Goal: Task Accomplishment & Management: Manage account settings

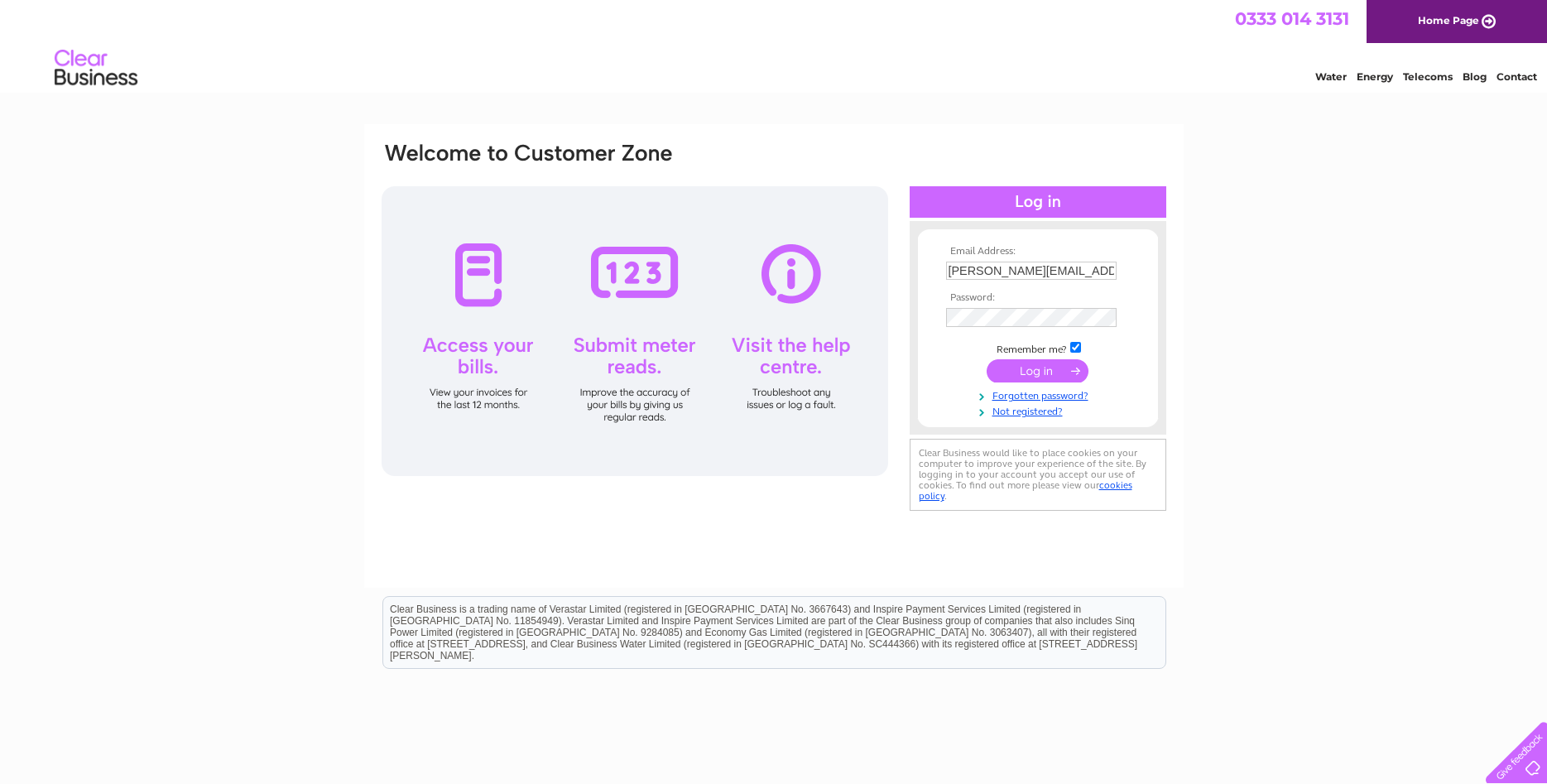
click at [1025, 372] on input "submit" at bounding box center [1036, 370] width 101 height 23
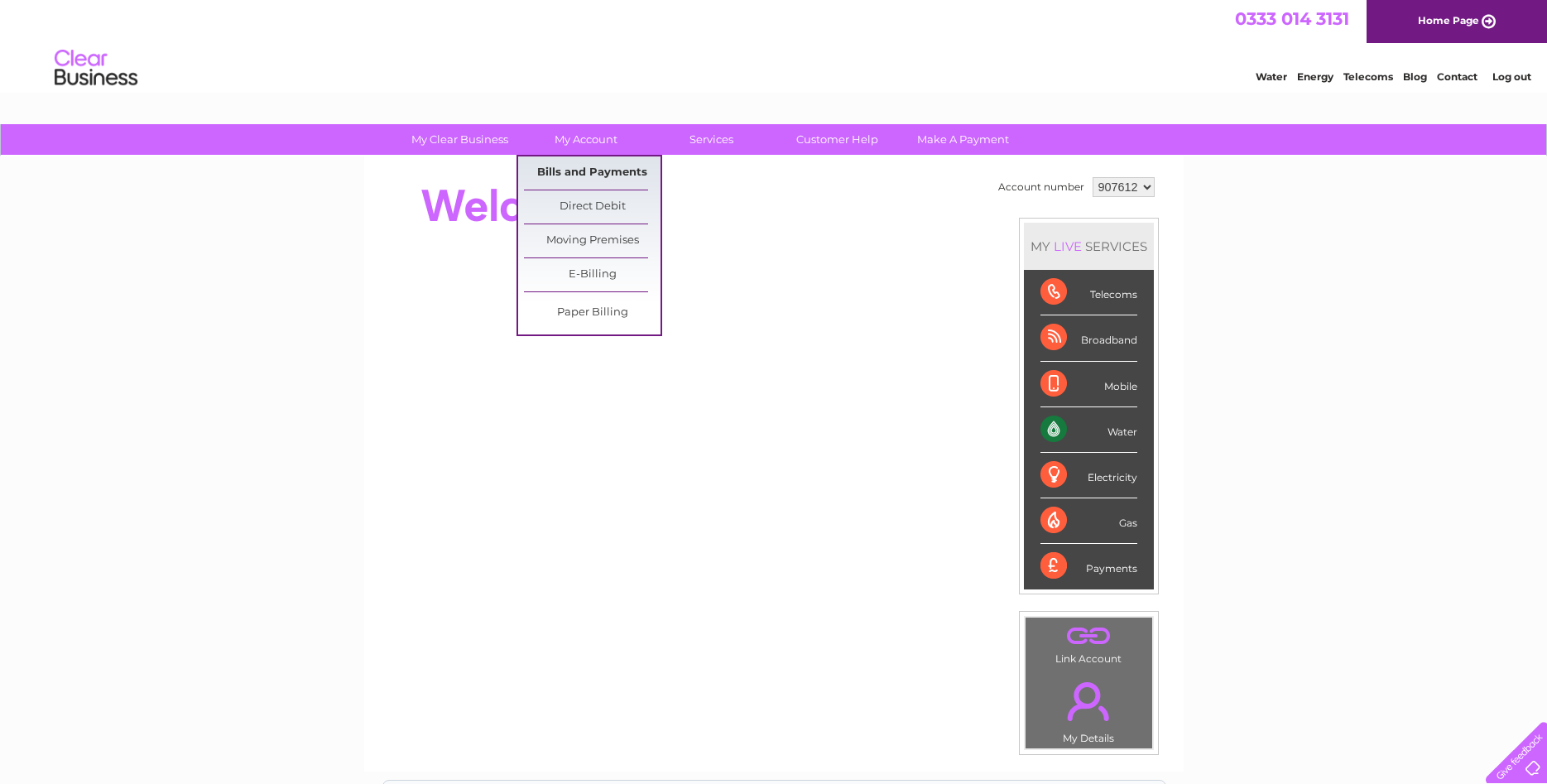
click at [583, 165] on link "Bills and Payments" at bounding box center [592, 173] width 137 height 34
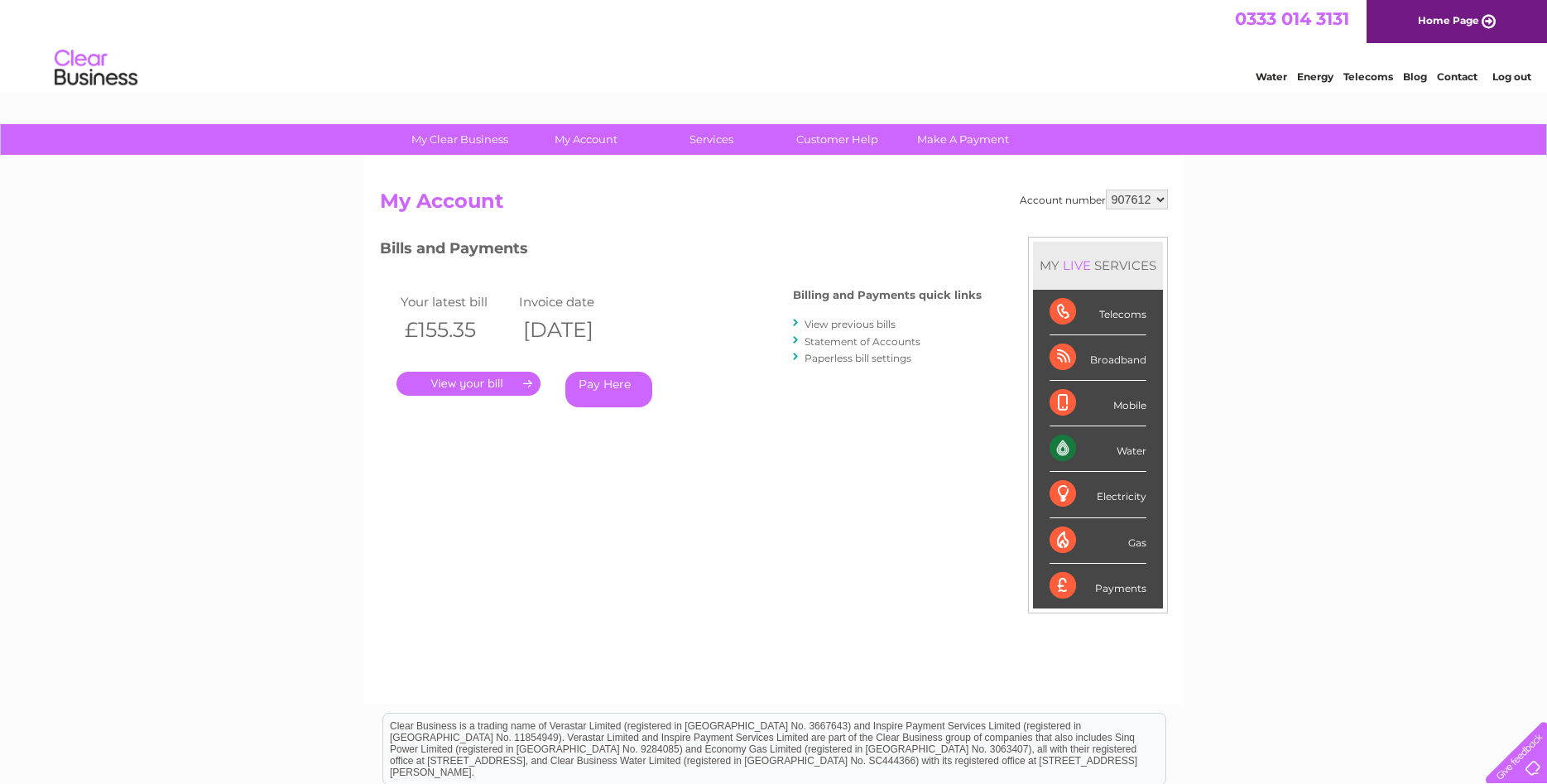
click at [856, 328] on link "View previous bills" at bounding box center [849, 324] width 91 height 12
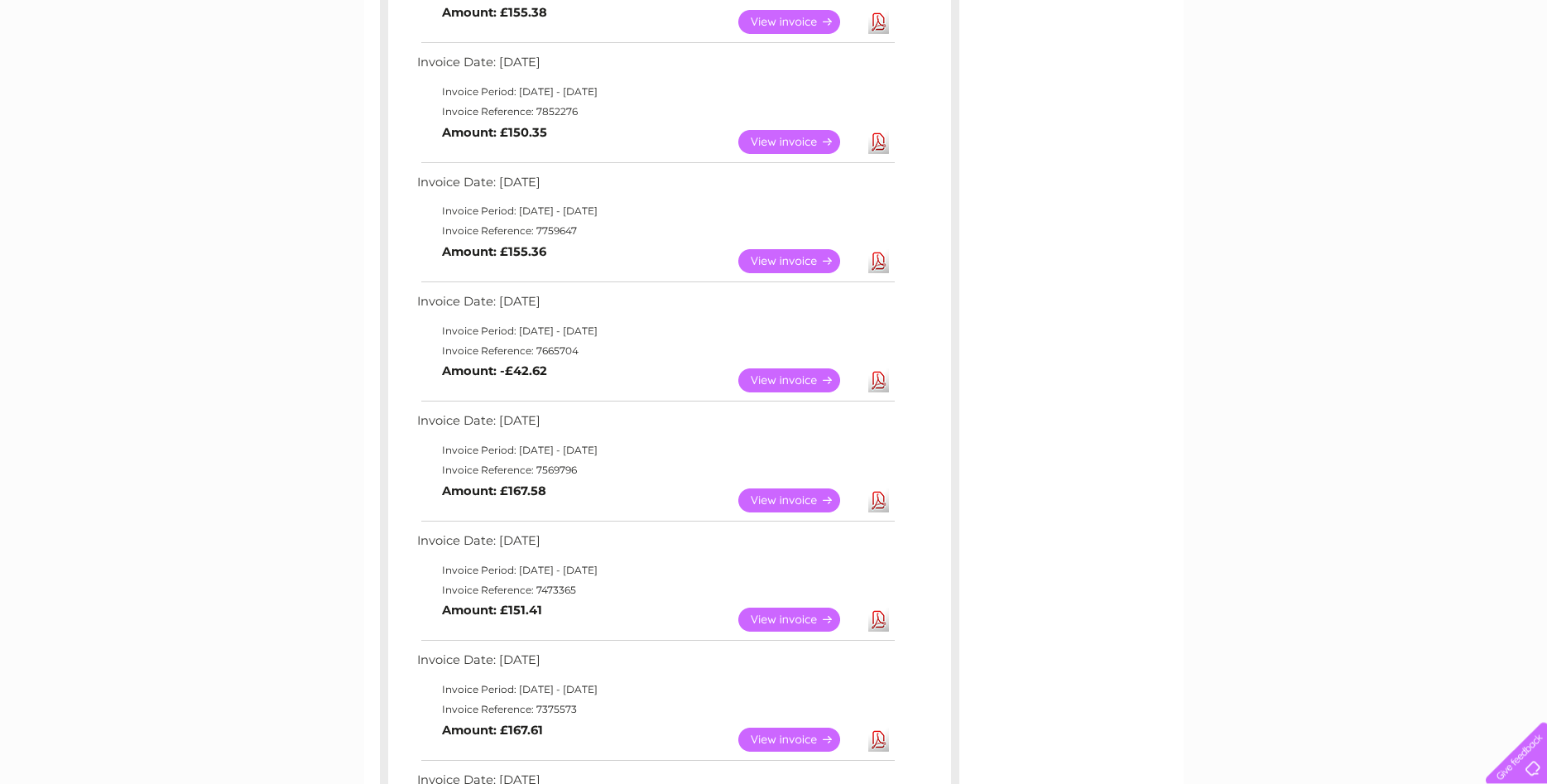
scroll to position [591, 0]
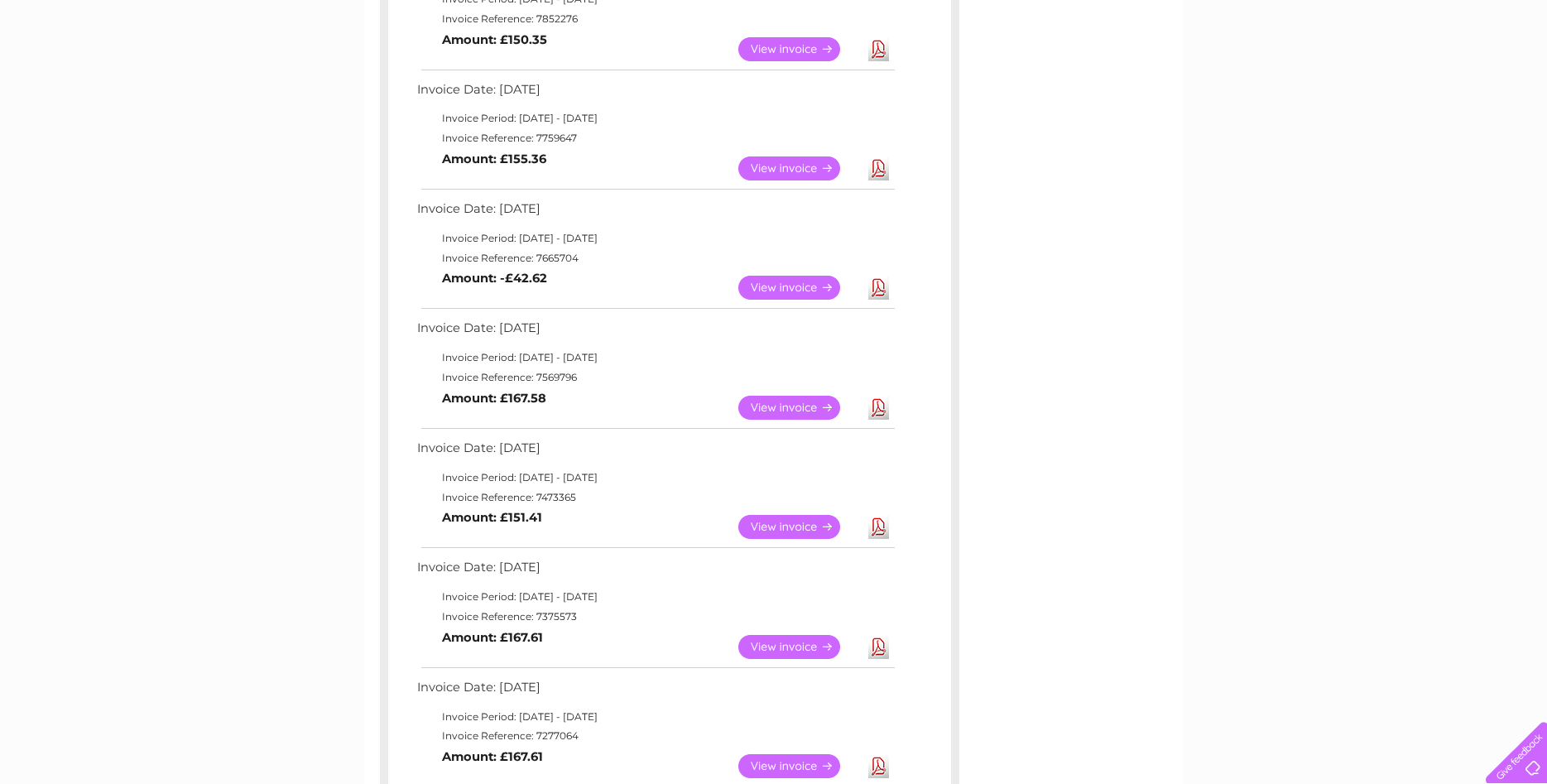
click at [782, 287] on link "View" at bounding box center [799, 287] width 122 height 24
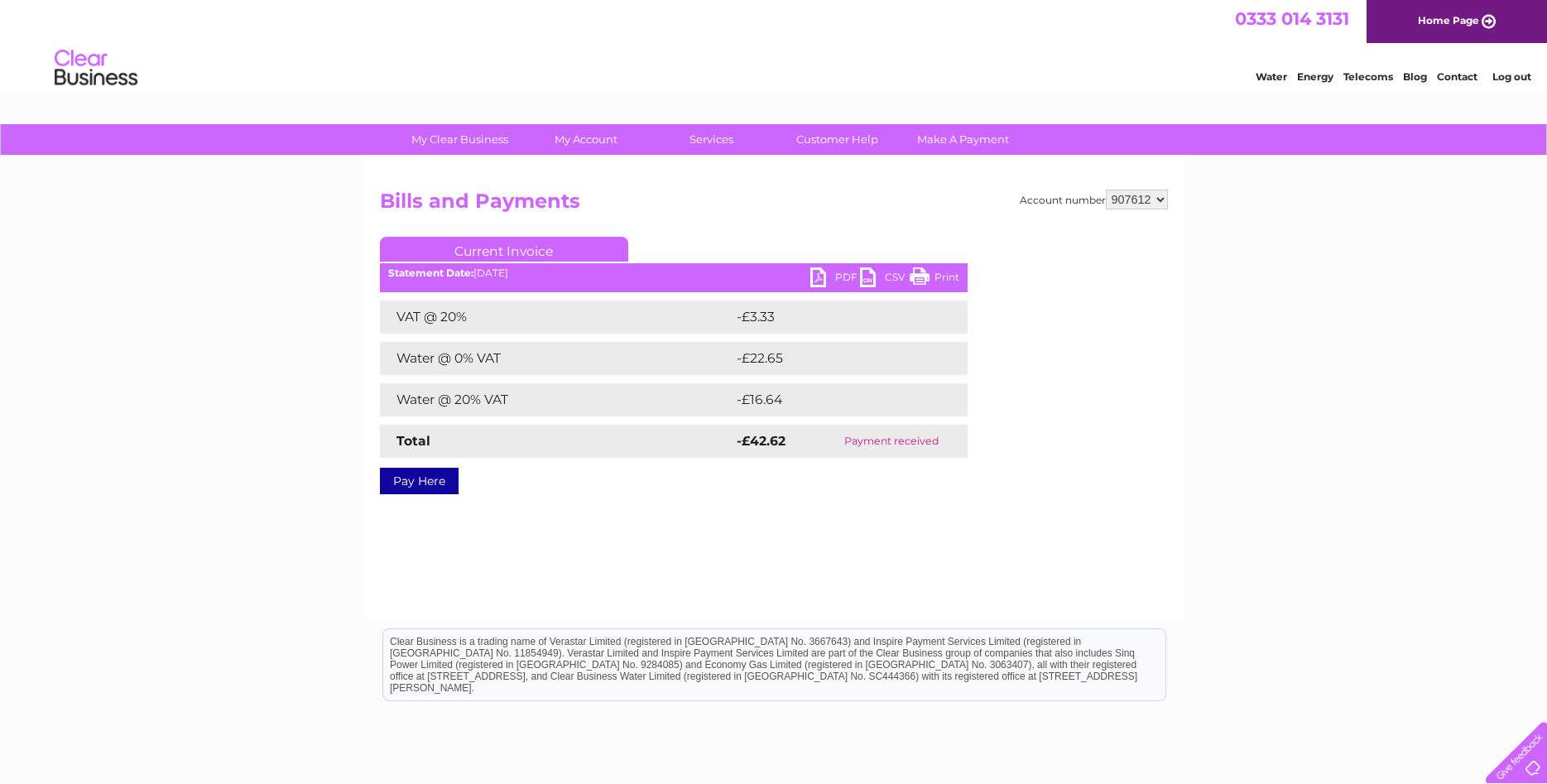
click at [824, 274] on link "PDF" at bounding box center [835, 279] width 49 height 24
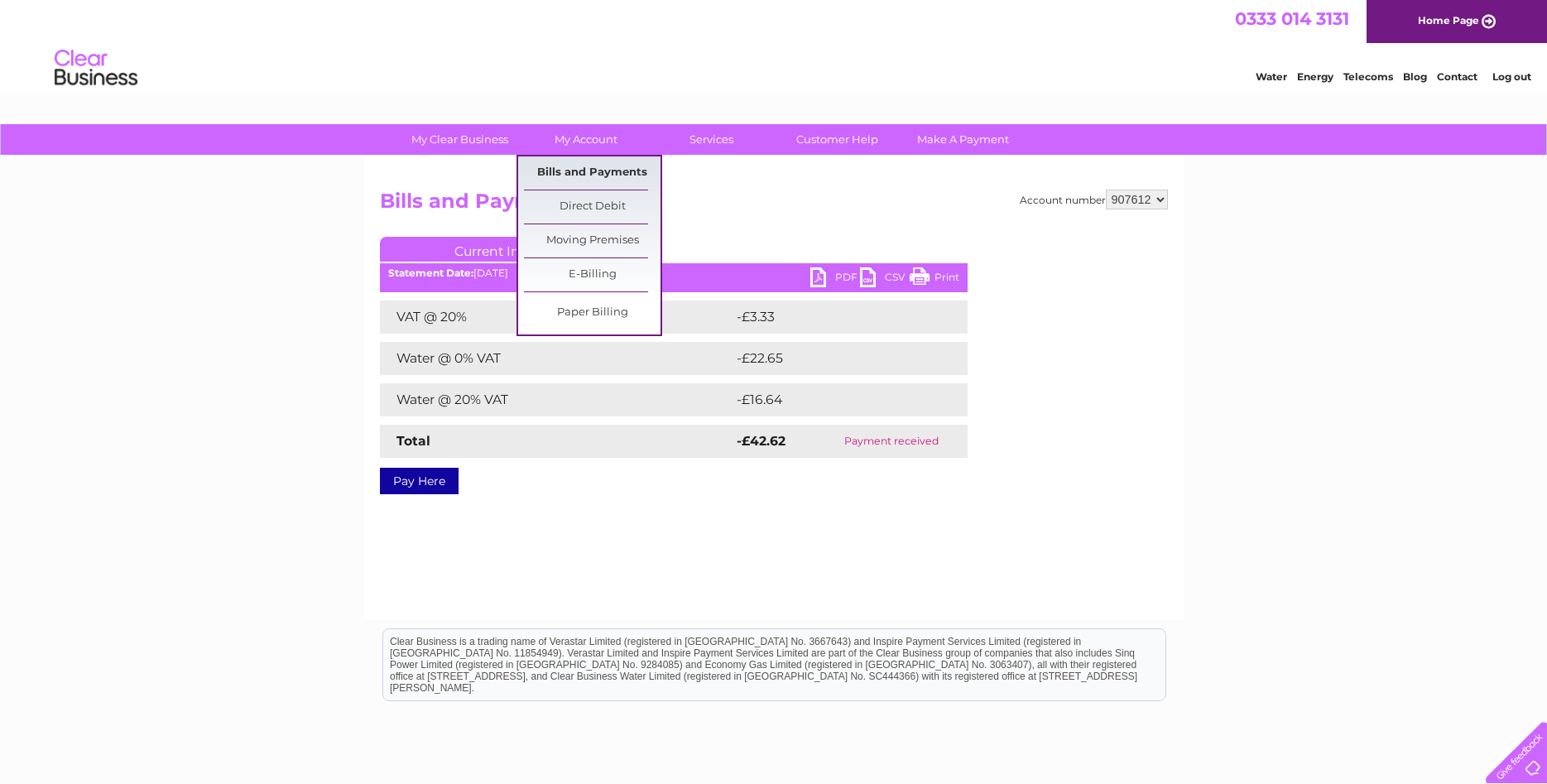
click at [594, 175] on link "Bills and Payments" at bounding box center [592, 173] width 137 height 34
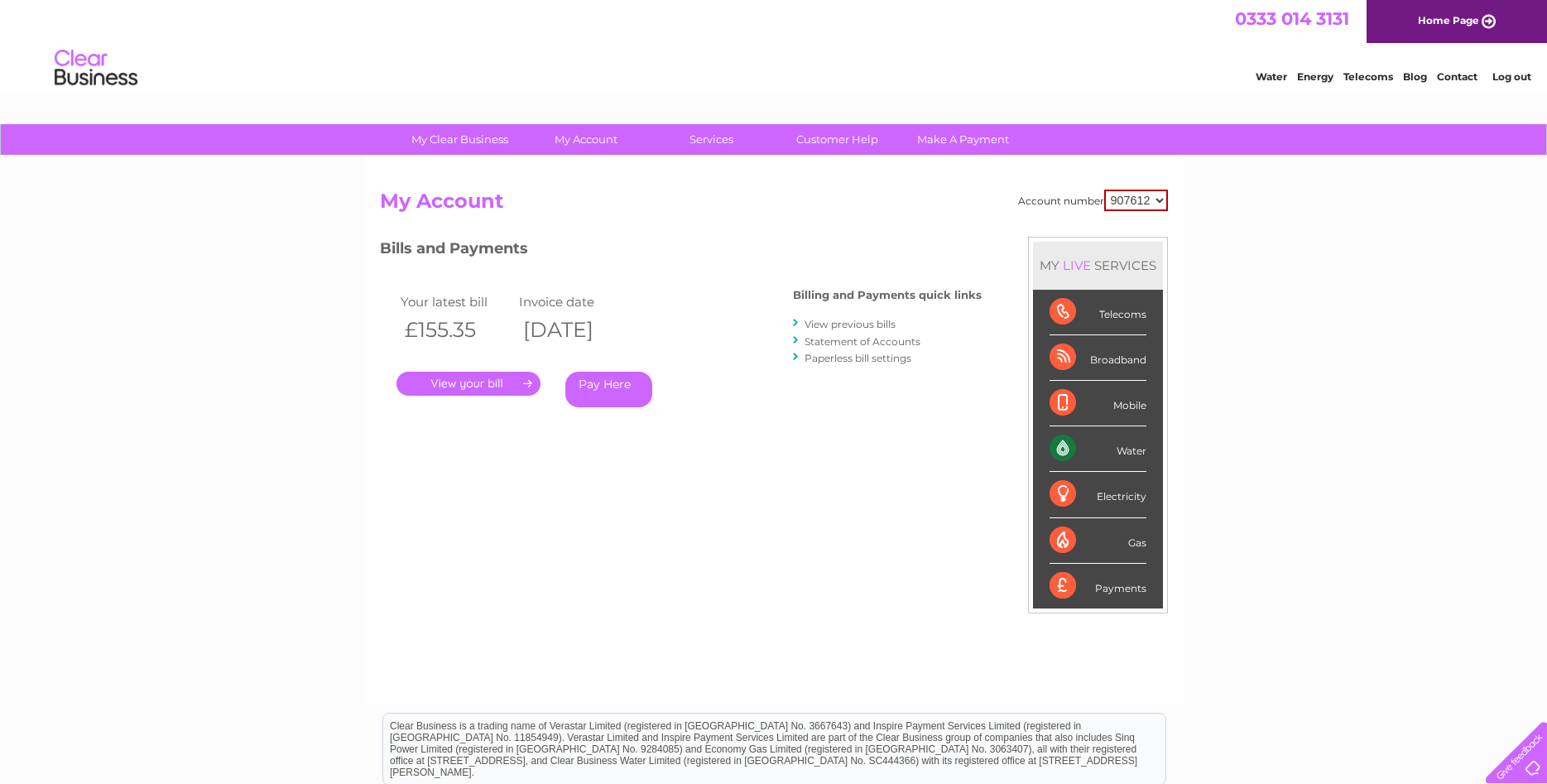
click at [863, 320] on link "View previous bills" at bounding box center [849, 324] width 91 height 12
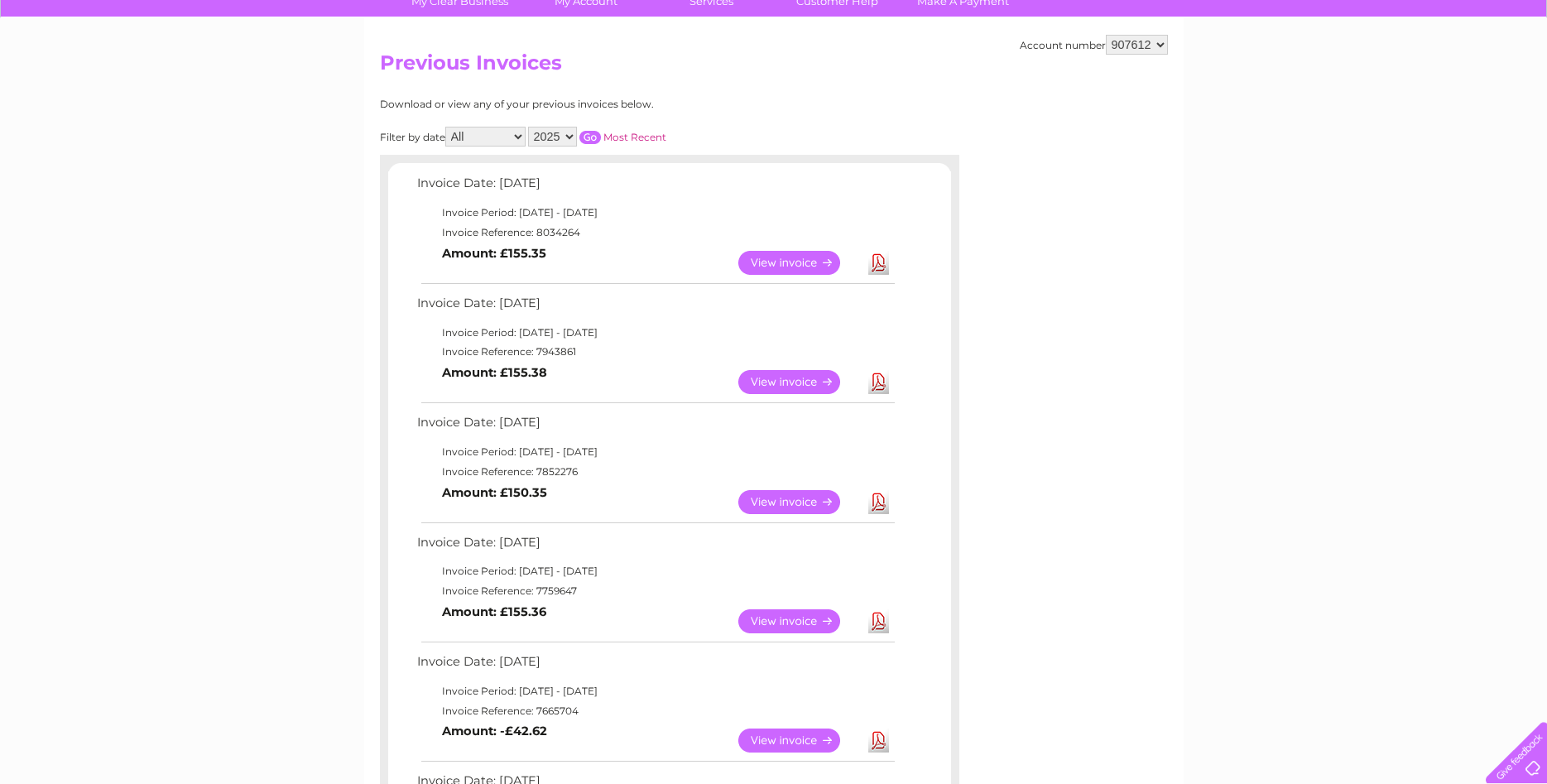
scroll to position [338, 0]
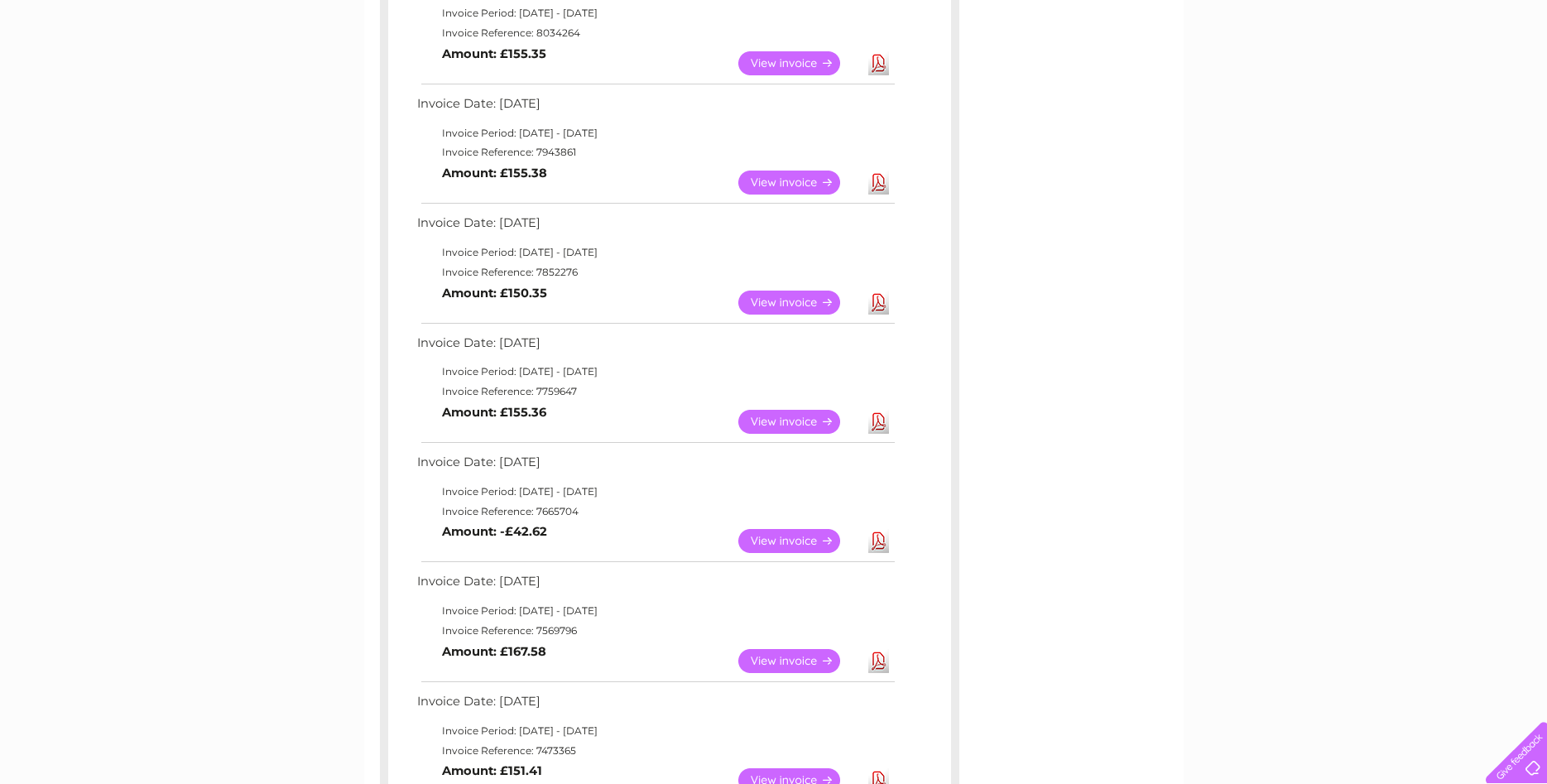
click at [788, 422] on link "View" at bounding box center [799, 421] width 122 height 24
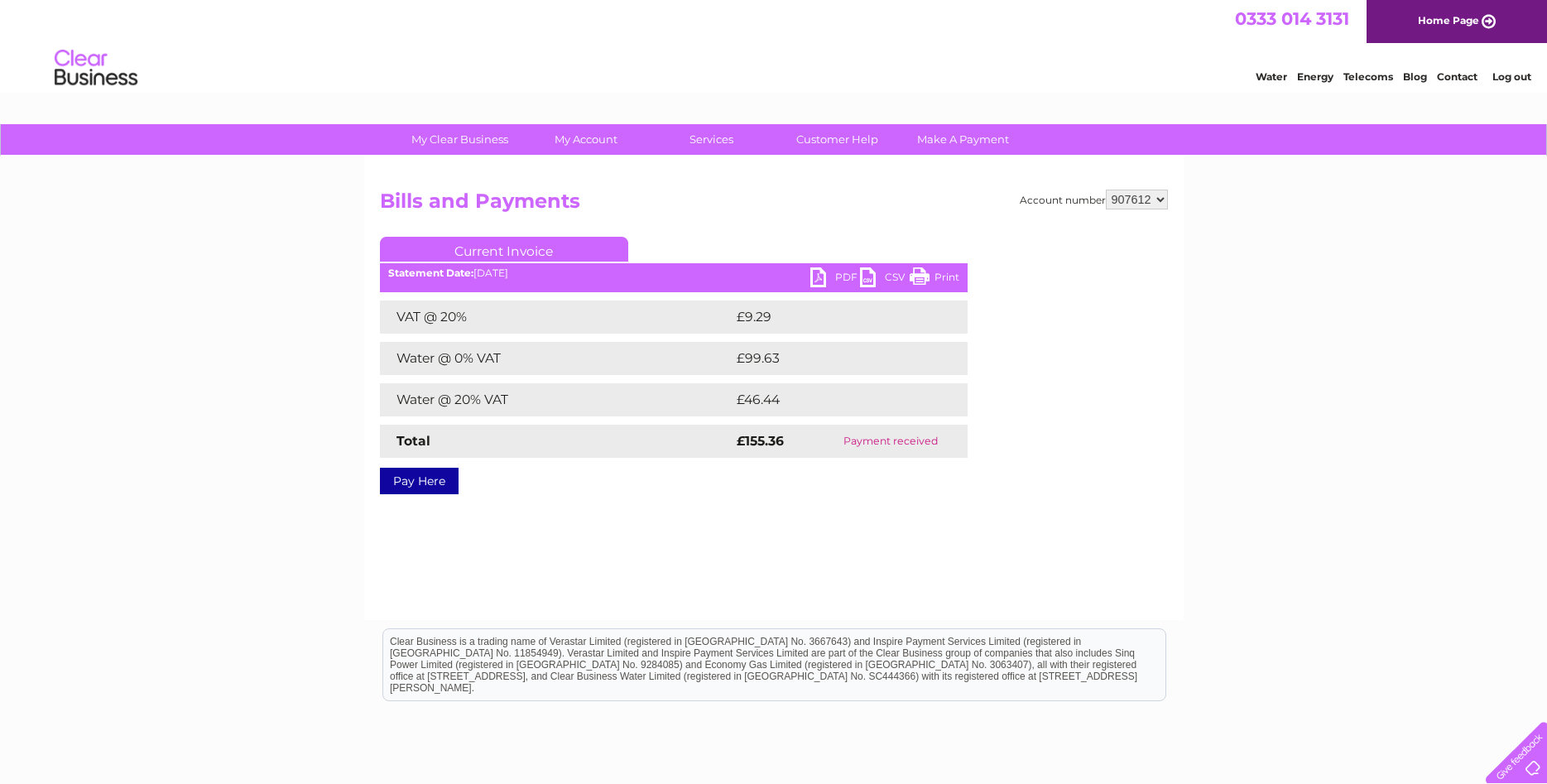
click at [826, 277] on link "PDF" at bounding box center [835, 279] width 49 height 24
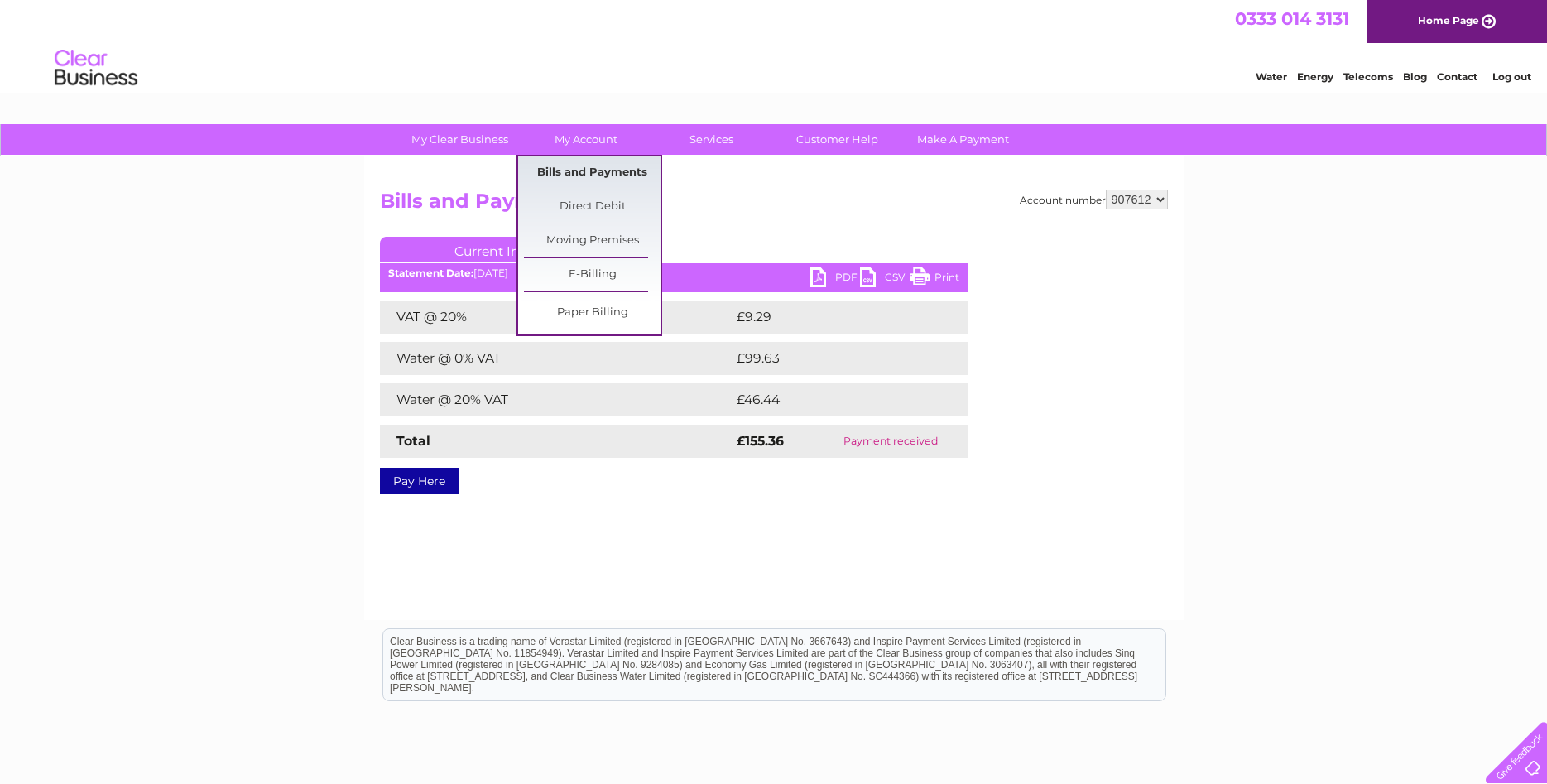
click at [581, 168] on link "Bills and Payments" at bounding box center [592, 173] width 137 height 34
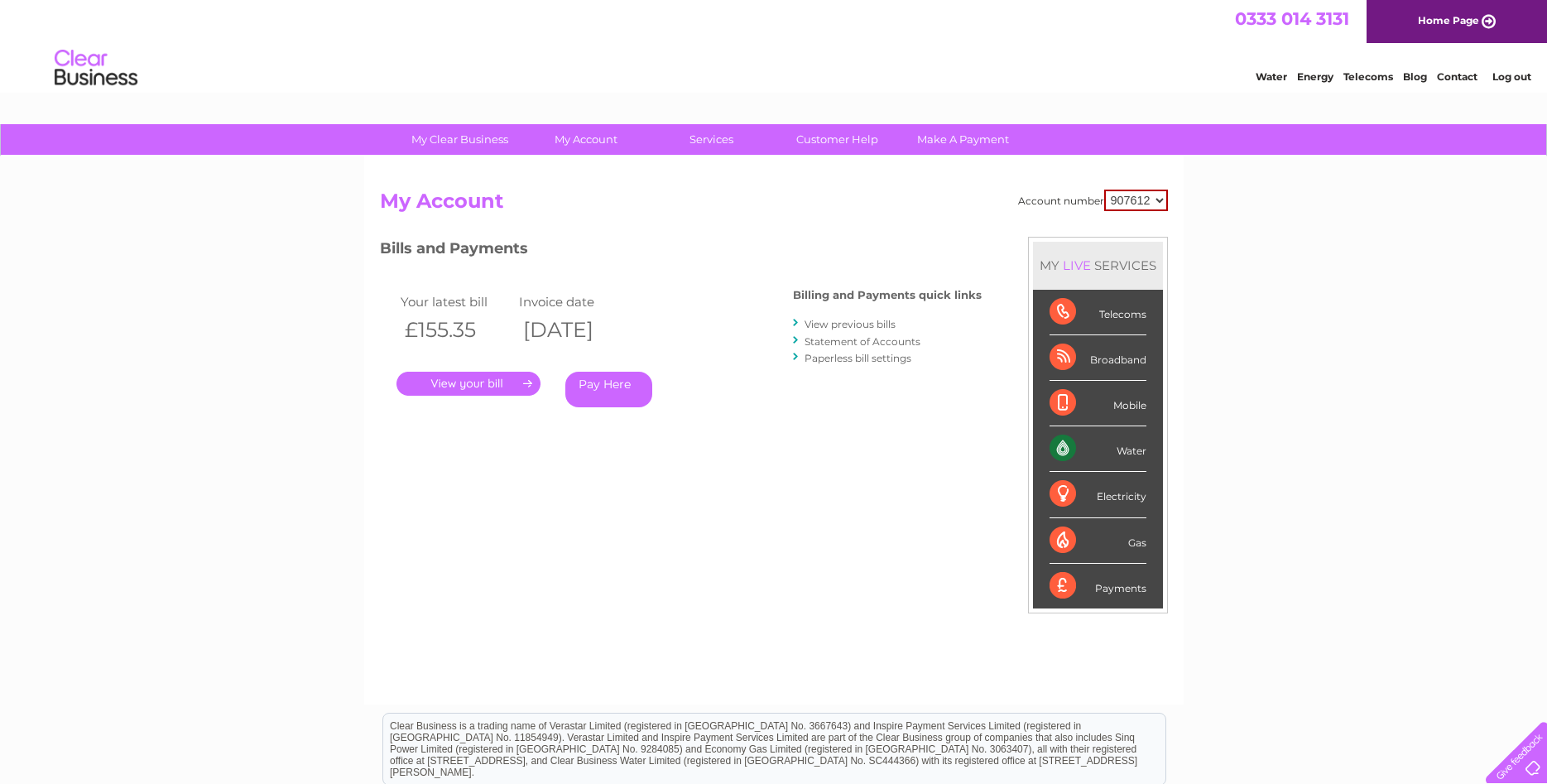
click at [837, 320] on link "View previous bills" at bounding box center [849, 324] width 91 height 12
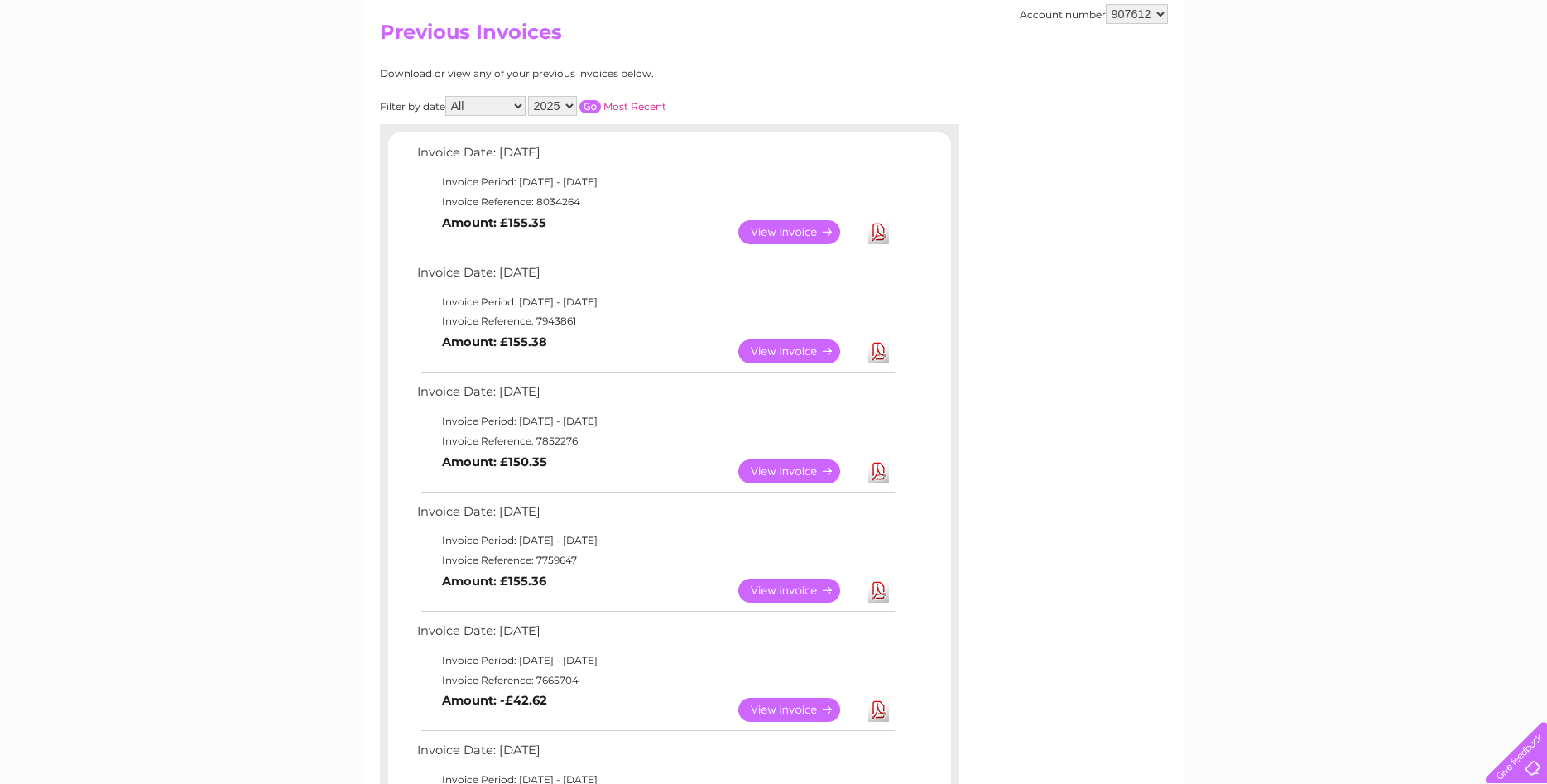
click at [788, 464] on link "View" at bounding box center [799, 471] width 122 height 24
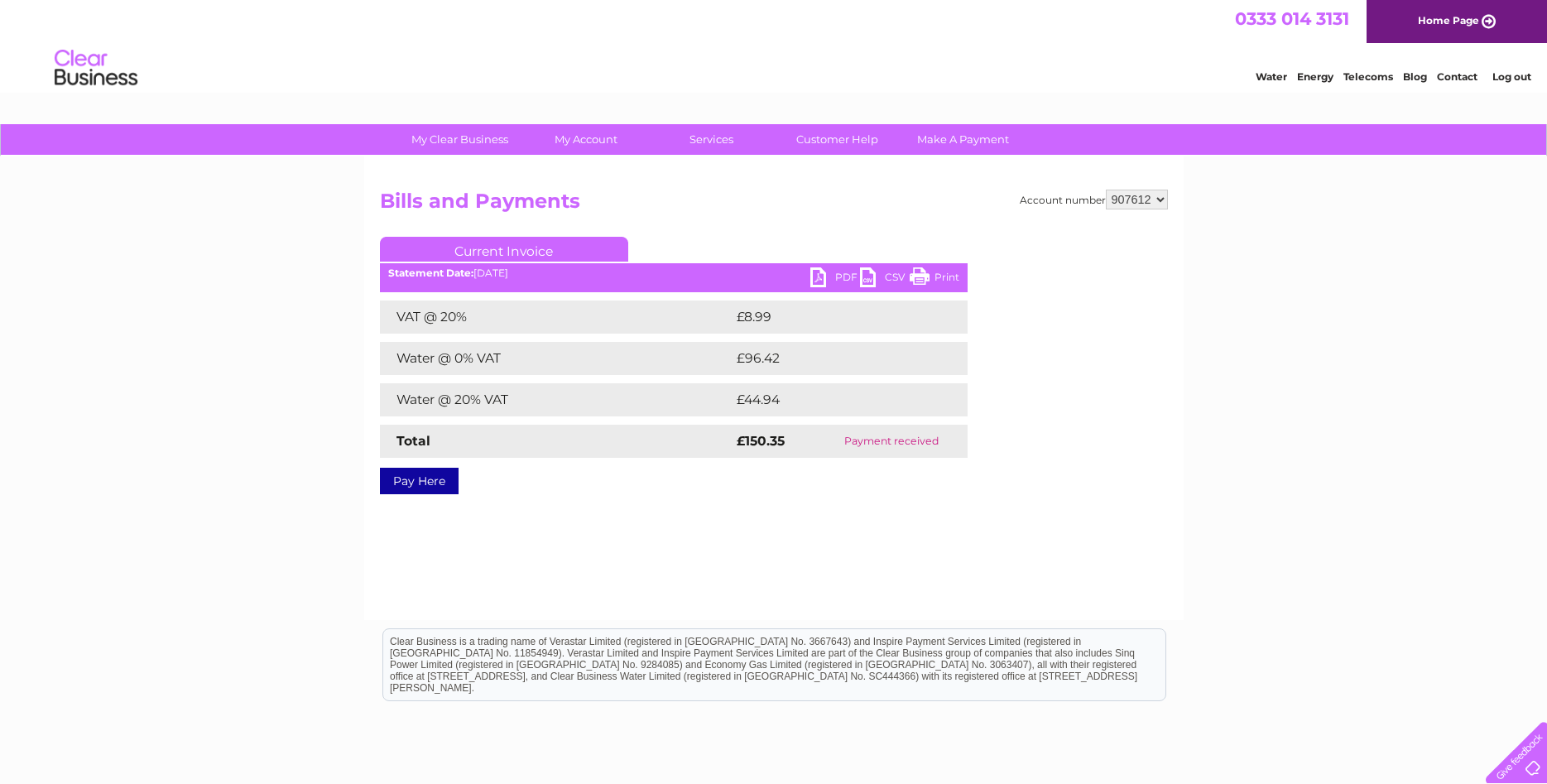
click at [838, 273] on link "PDF" at bounding box center [835, 279] width 49 height 24
click at [1106, 190] on select "907612" at bounding box center [1137, 199] width 62 height 20
click at [1161, 197] on select "907612" at bounding box center [1137, 199] width 62 height 20
click at [1515, 79] on link "Log out" at bounding box center [1512, 77] width 39 height 12
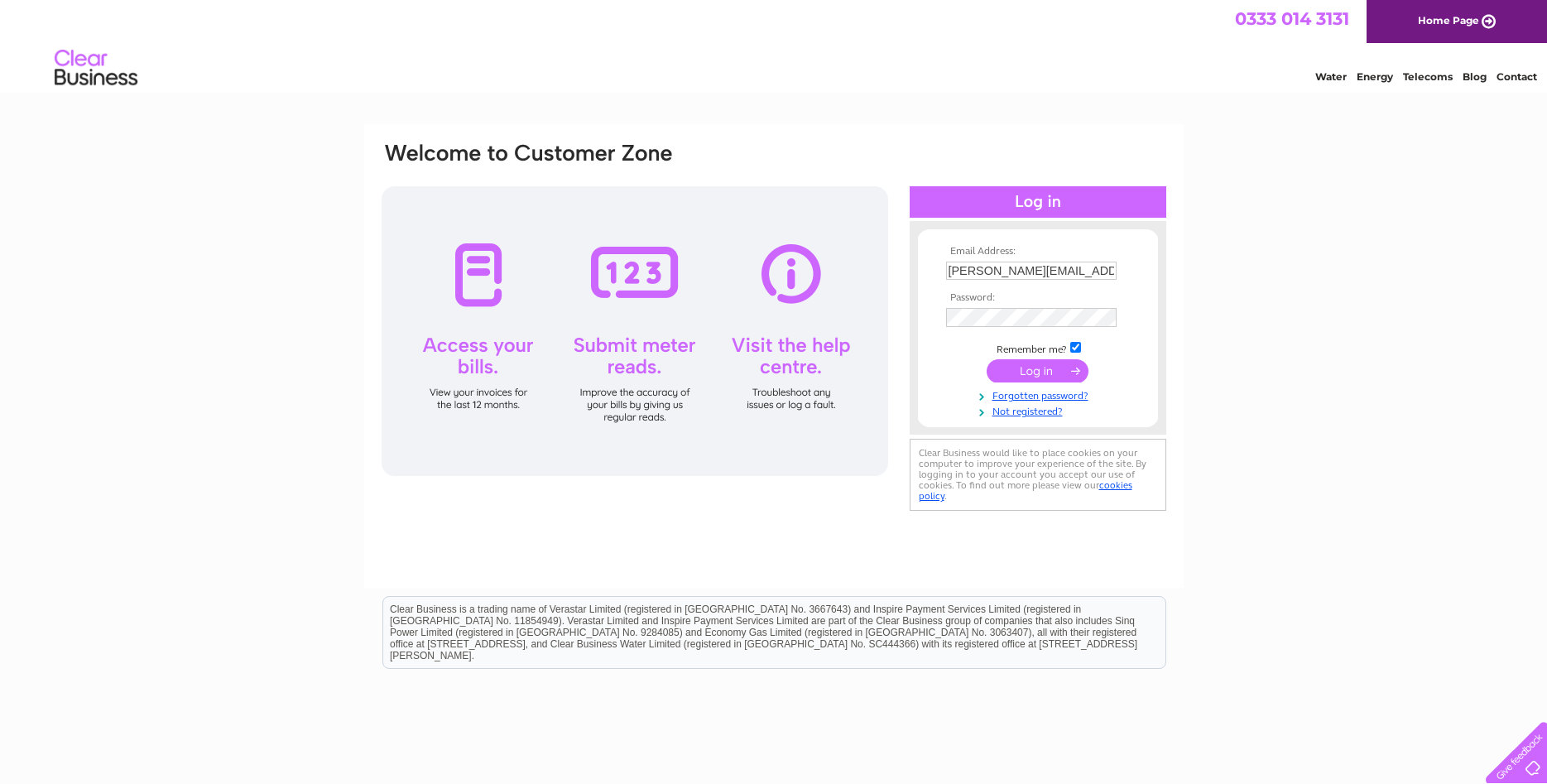
click at [968, 268] on input "[PERSON_NAME][EMAIL_ADDRESS][DOMAIN_NAME]" at bounding box center [1030, 271] width 170 height 19
type input "[EMAIL_ADDRESS][DOMAIN_NAME]"
click at [1038, 396] on link "Forgotten password?" at bounding box center [1039, 394] width 188 height 16
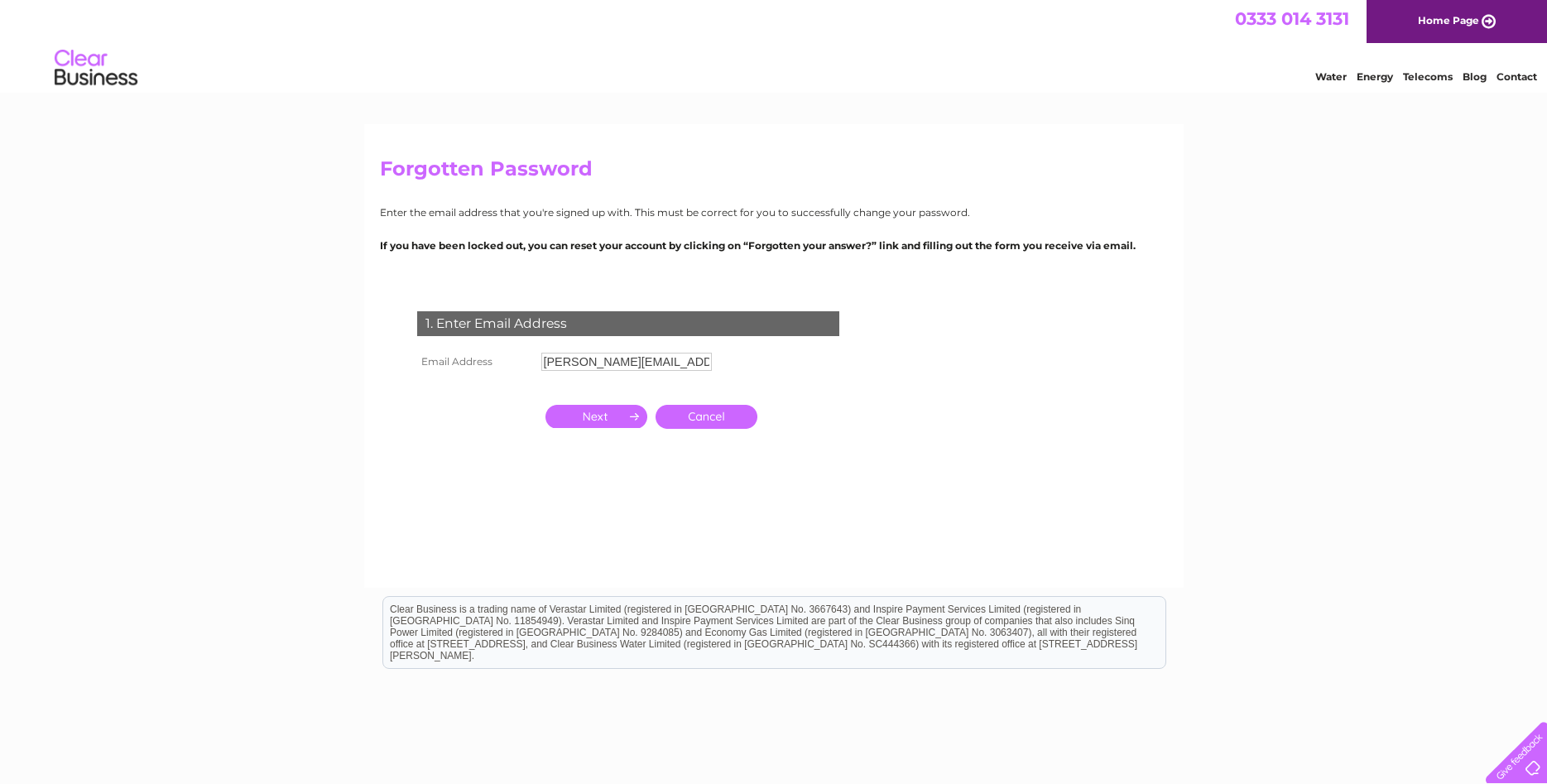
click at [563, 360] on input "[PERSON_NAME][EMAIL_ADDRESS][DOMAIN_NAME]" at bounding box center [626, 362] width 170 height 19
type input "[EMAIL_ADDRESS][DOMAIN_NAME]"
click at [611, 421] on input "button" at bounding box center [595, 416] width 101 height 23
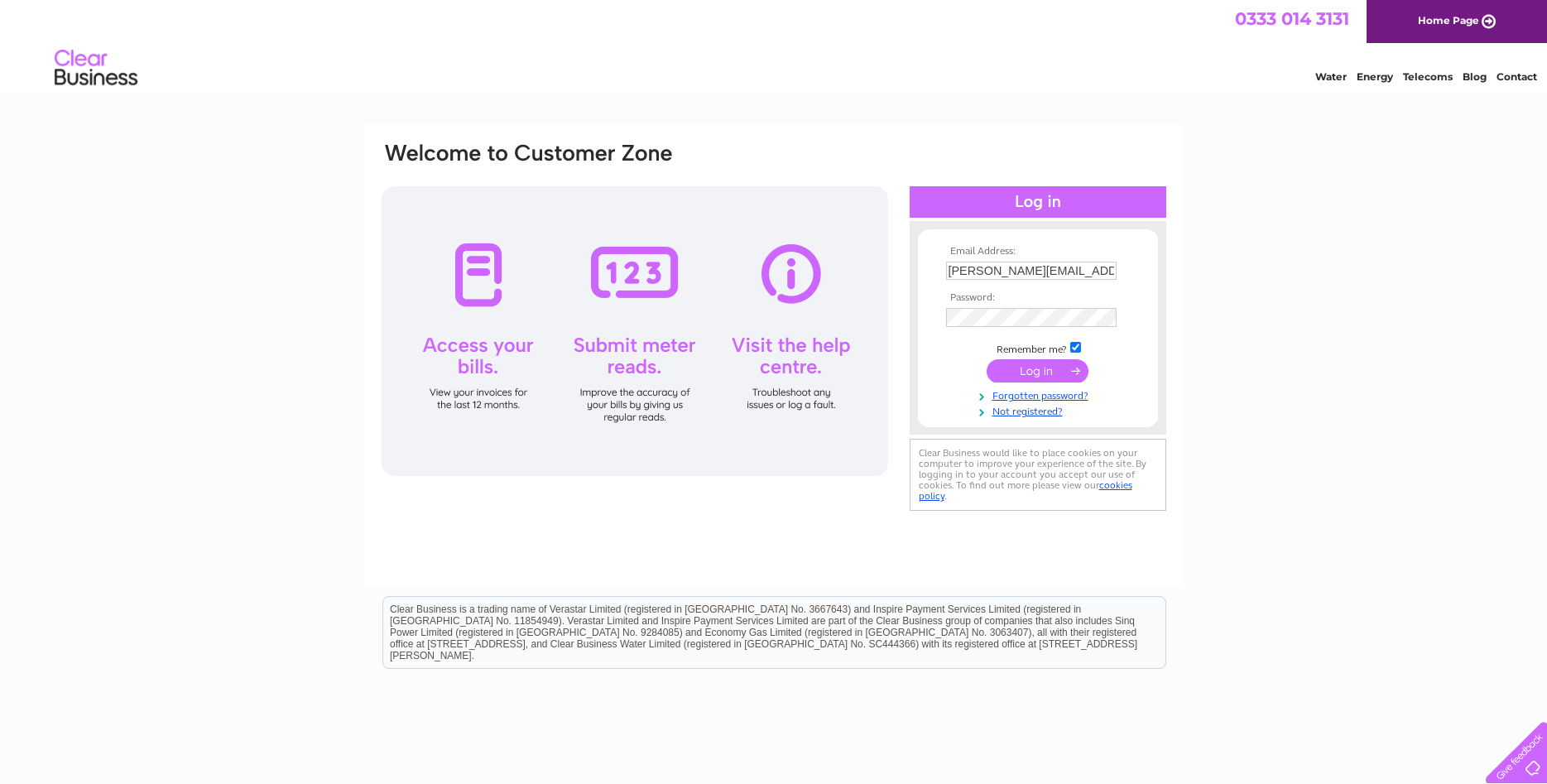
click at [1025, 370] on input "submit" at bounding box center [1036, 370] width 101 height 23
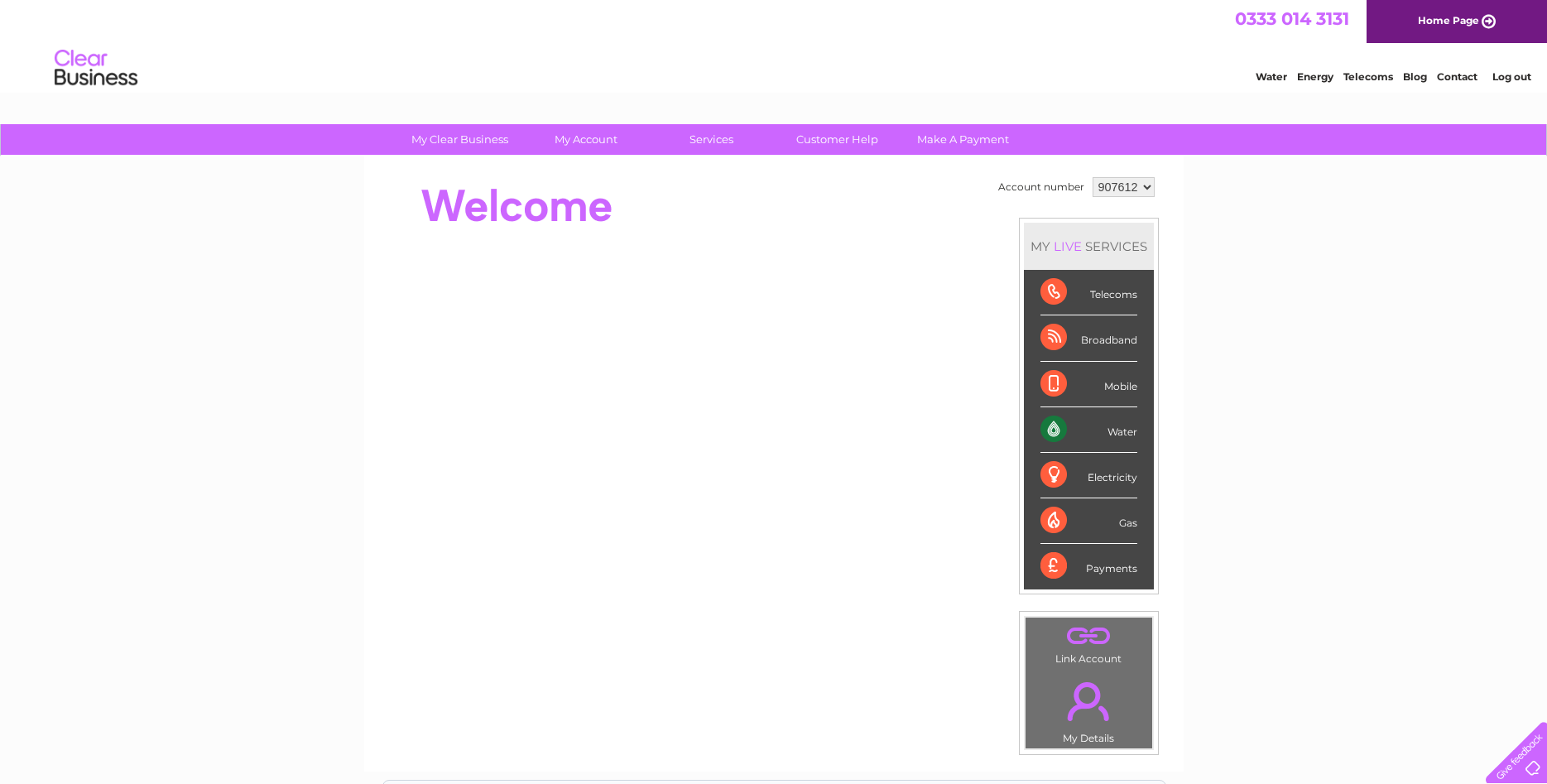
click at [1067, 641] on link "." at bounding box center [1088, 636] width 118 height 29
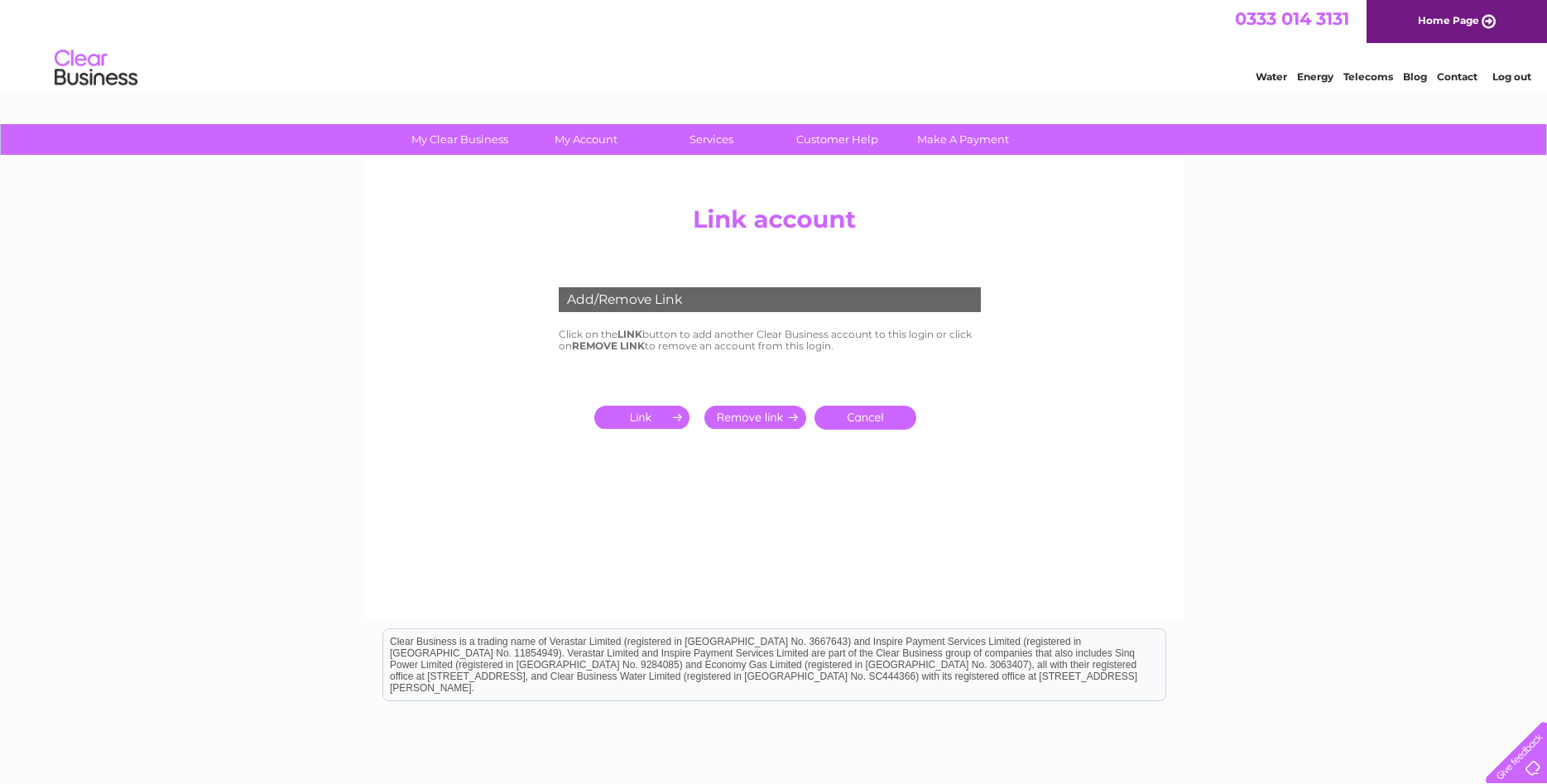
click at [634, 415] on input "submit" at bounding box center [645, 417] width 101 height 23
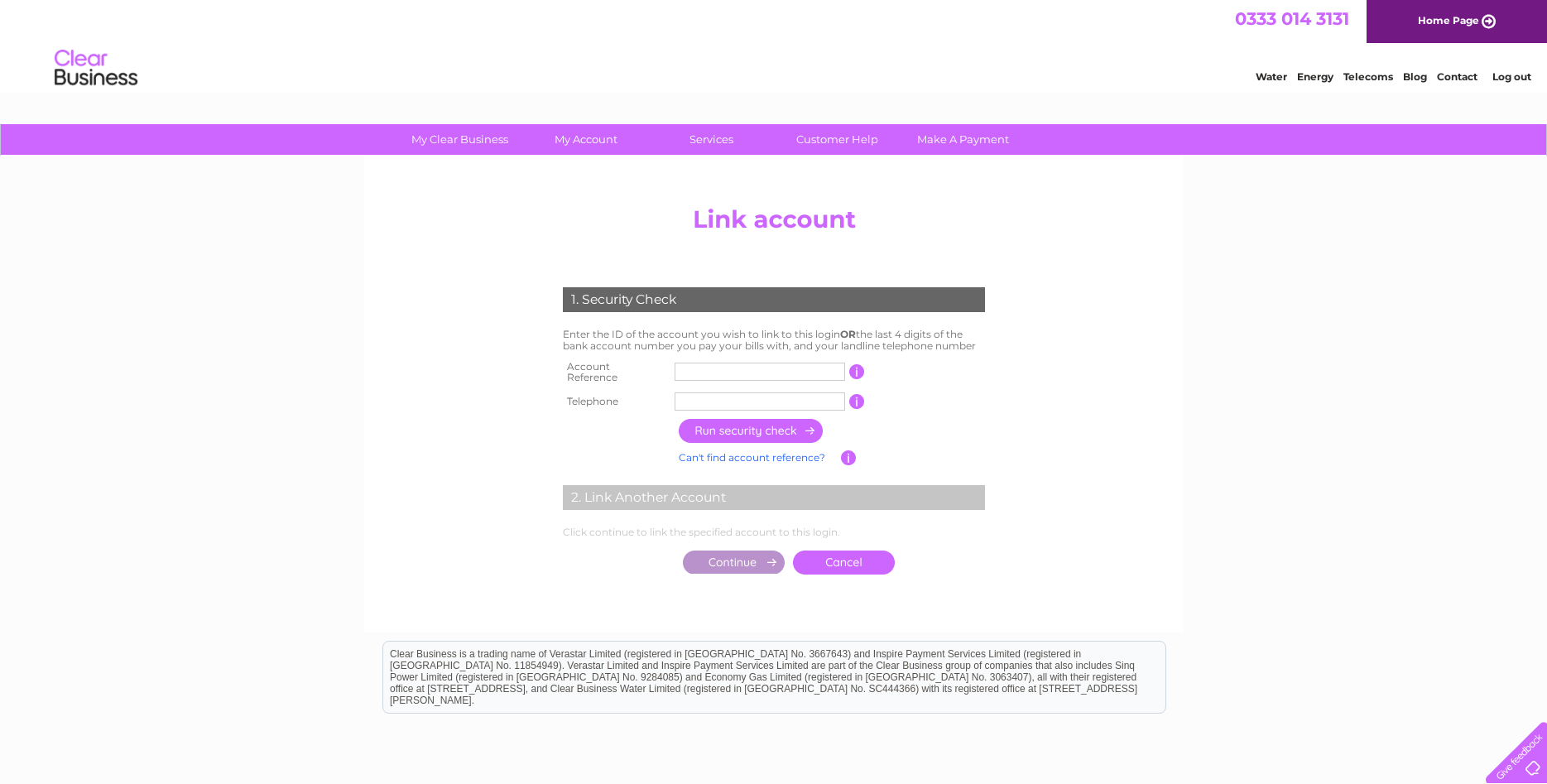
click at [703, 374] on input "text" at bounding box center [759, 371] width 170 height 19
type input "CB907612"
click at [728, 396] on input "text" at bounding box center [759, 401] width 170 height 19
click at [759, 426] on input "button" at bounding box center [751, 430] width 146 height 24
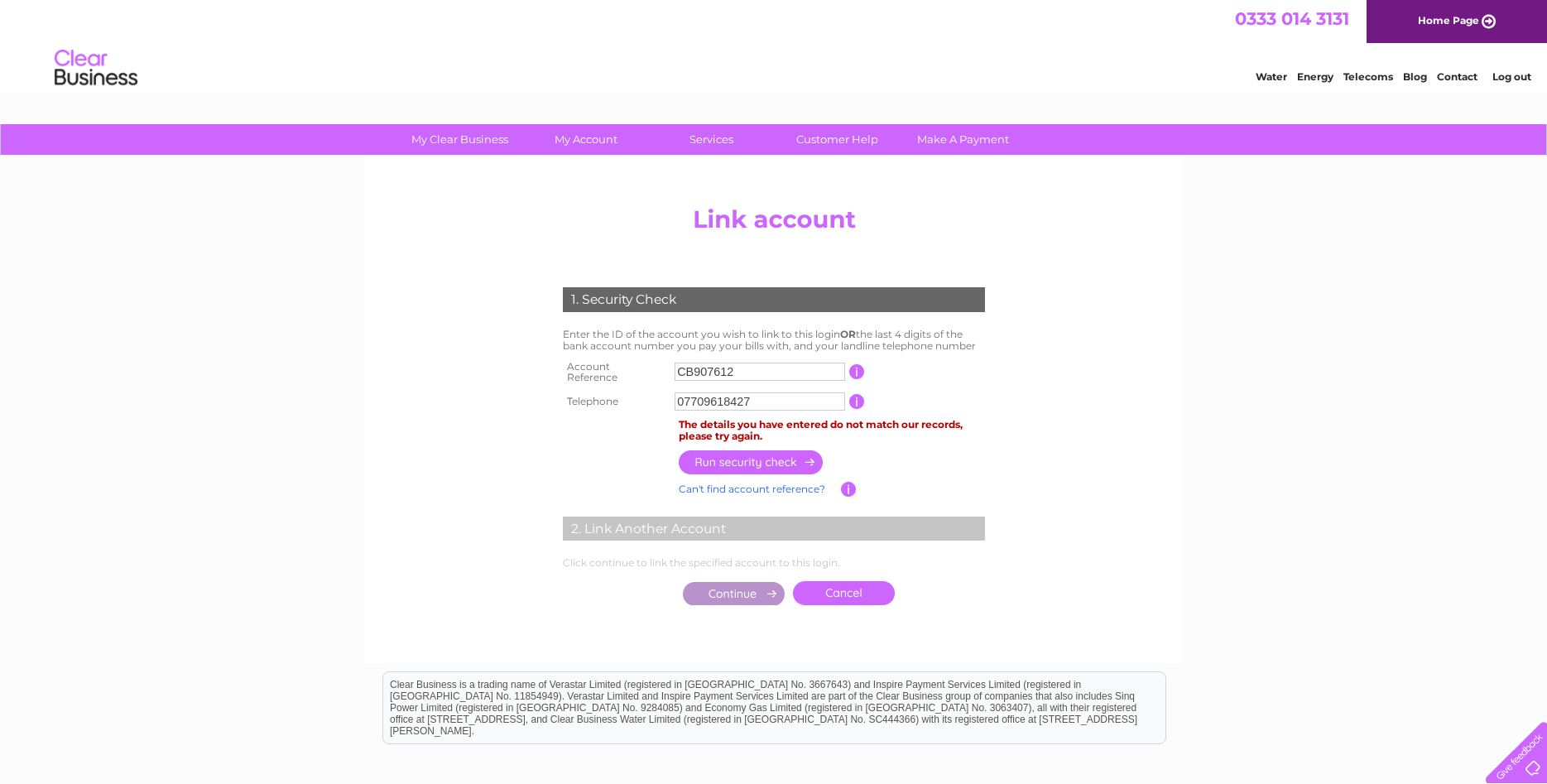
click at [761, 398] on input "07709618427" at bounding box center [759, 401] width 170 height 19
type input "0"
click at [771, 373] on input "CB907612" at bounding box center [759, 371] width 170 height 19
type input "C"
